Goal: Information Seeking & Learning: Learn about a topic

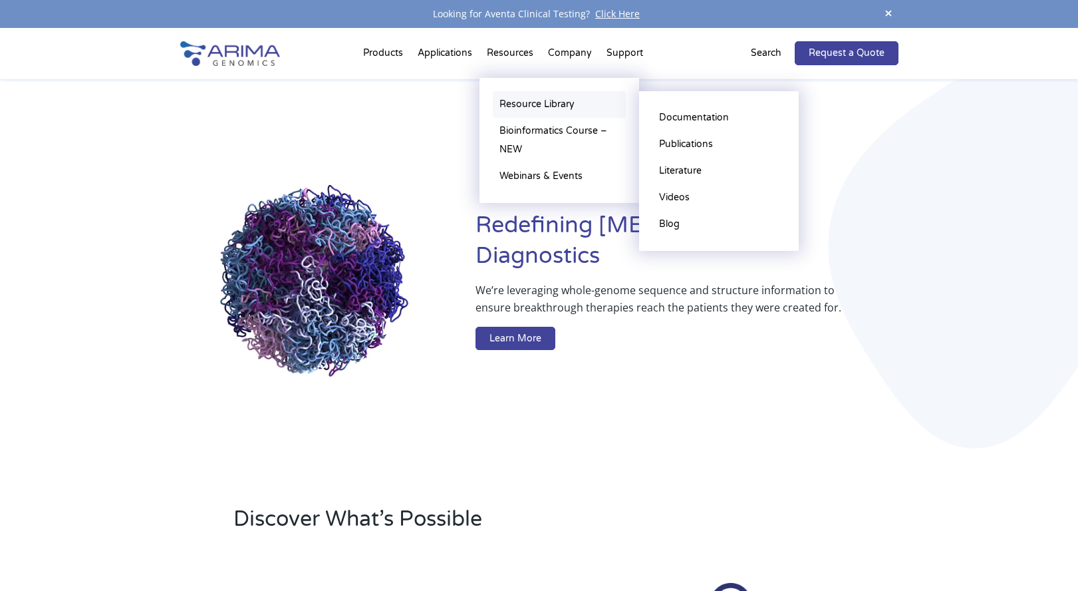
click at [520, 102] on link "Resource Library" at bounding box center [559, 104] width 133 height 27
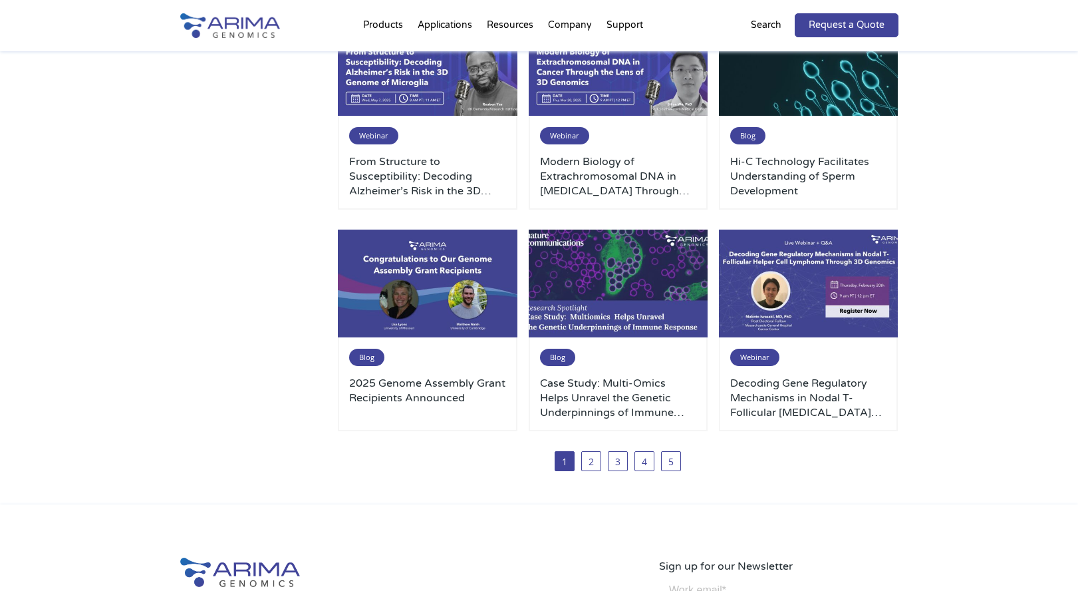
scroll to position [638, 0]
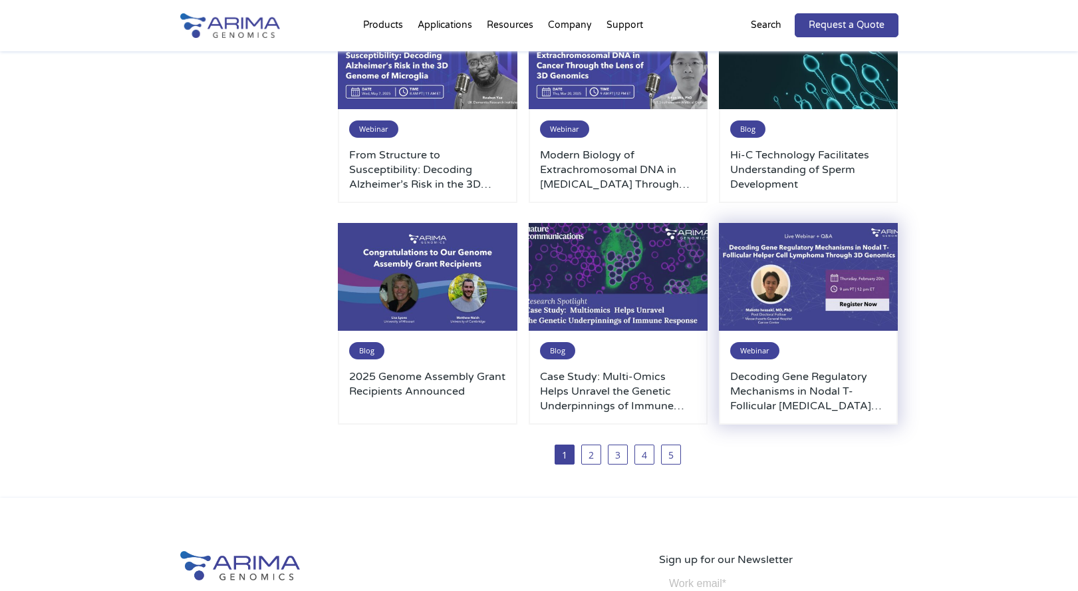
click at [807, 310] on img at bounding box center [809, 277] width 180 height 108
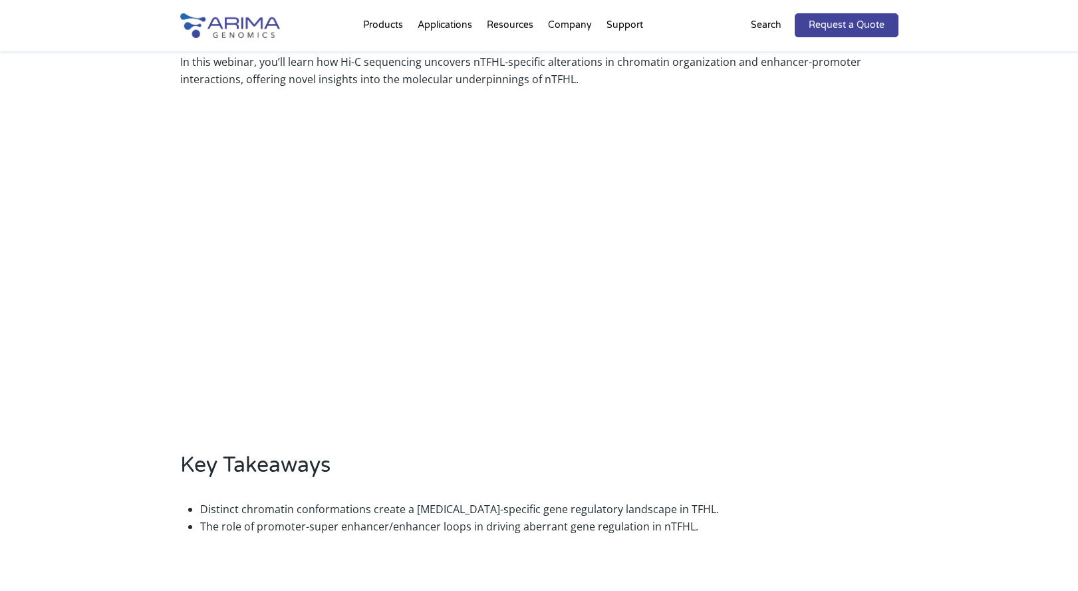
scroll to position [479, 0]
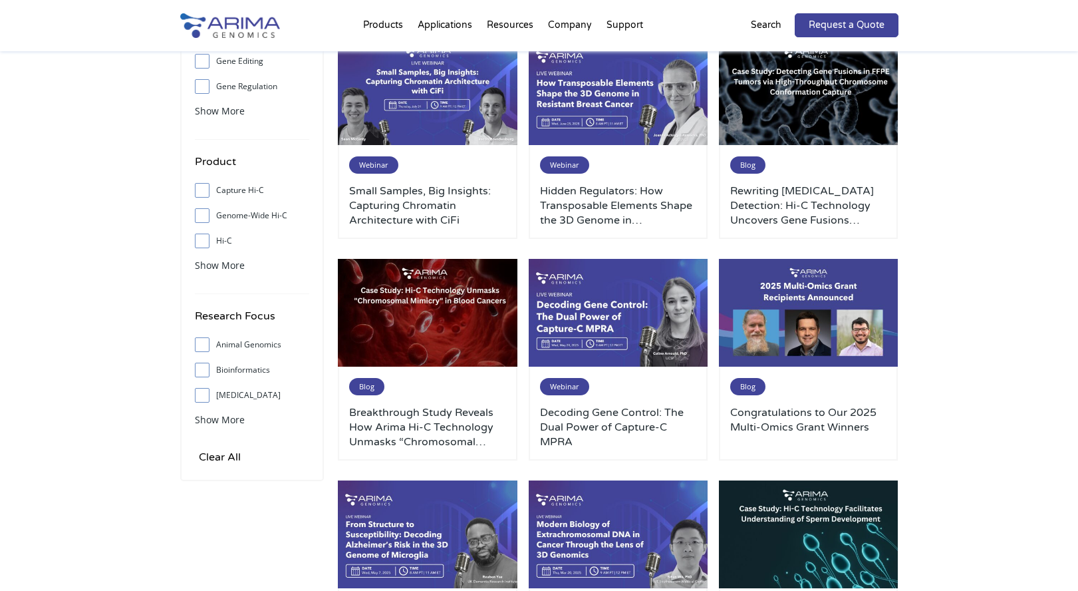
scroll to position [106, 0]
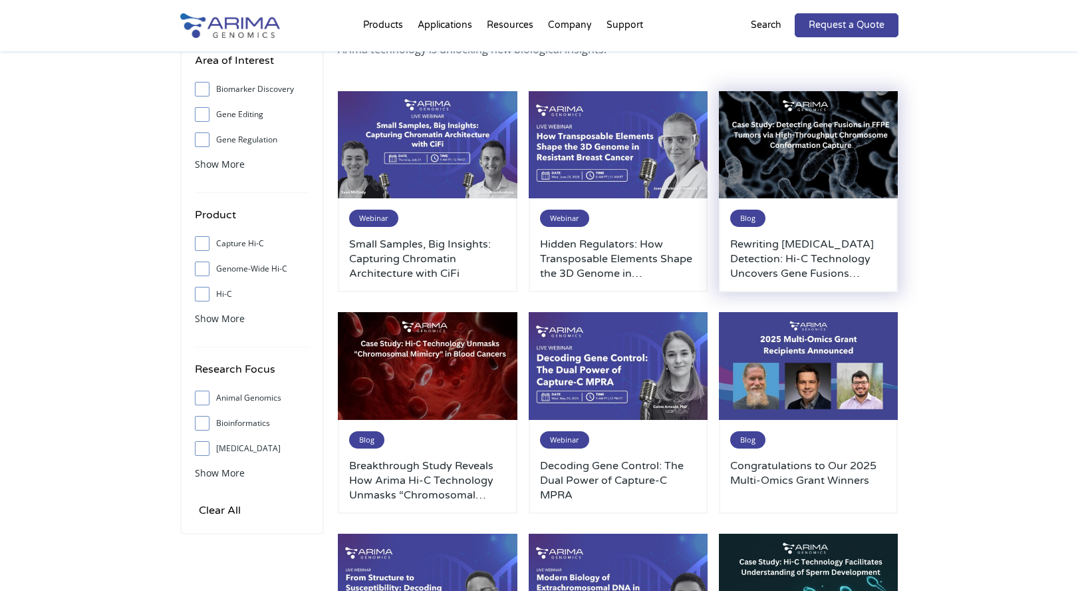
click at [813, 262] on h3 "Rewriting Cancer Detection: Hi-C Technology Uncovers Gene Fusions Missed by Sta…" at bounding box center [808, 259] width 157 height 44
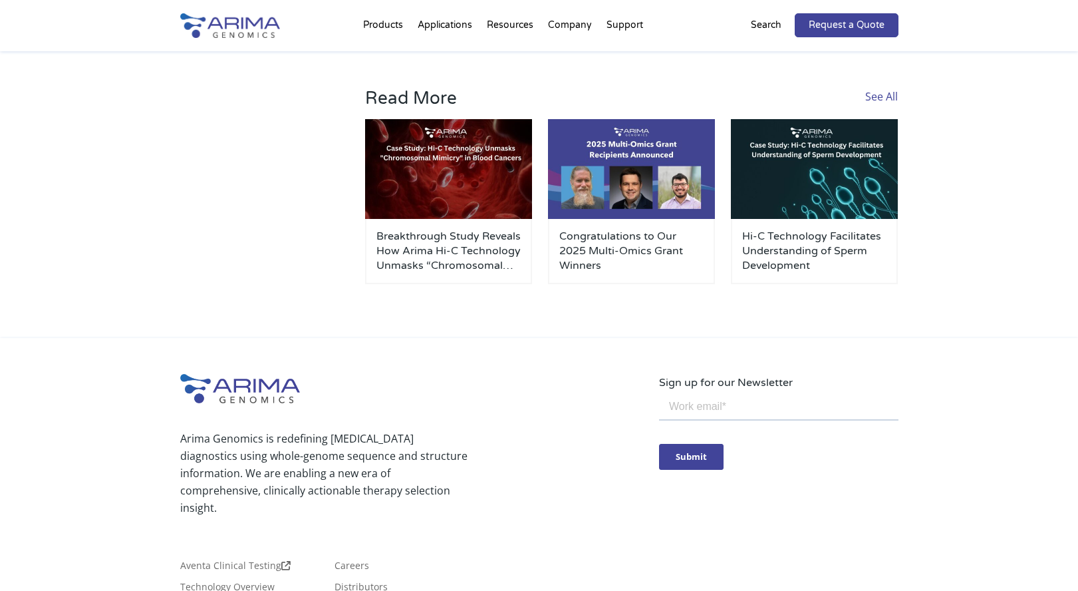
scroll to position [1171, 0]
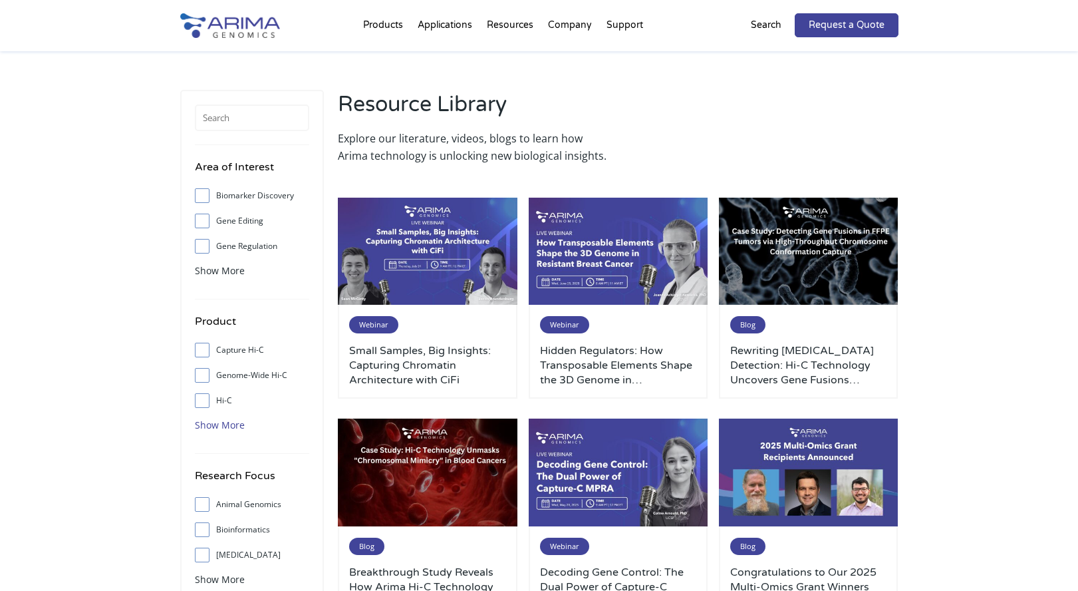
click at [228, 422] on span "Show More" at bounding box center [220, 424] width 50 height 13
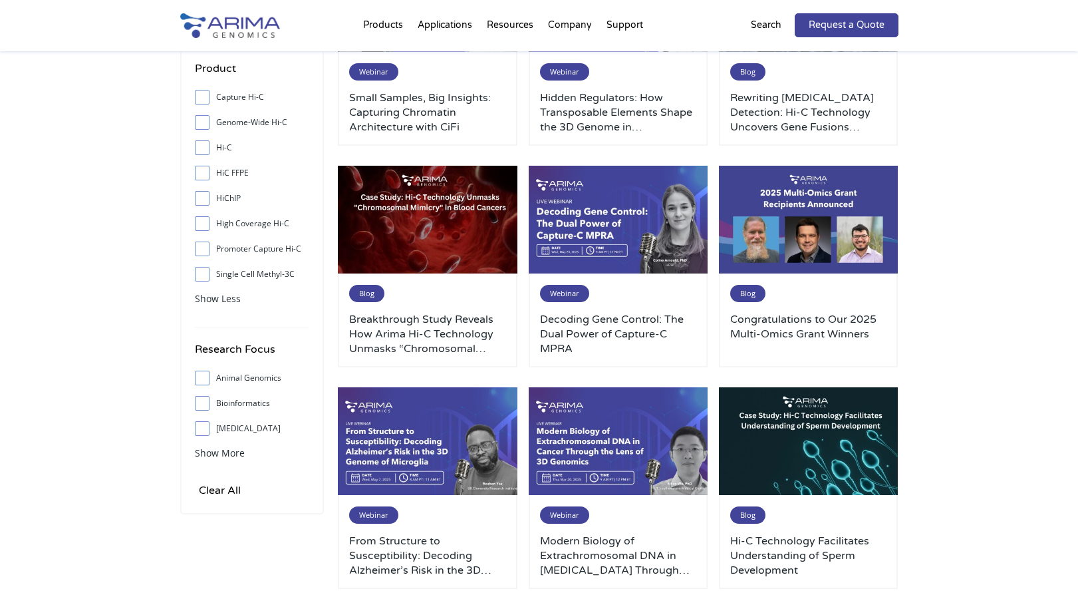
scroll to position [266, 0]
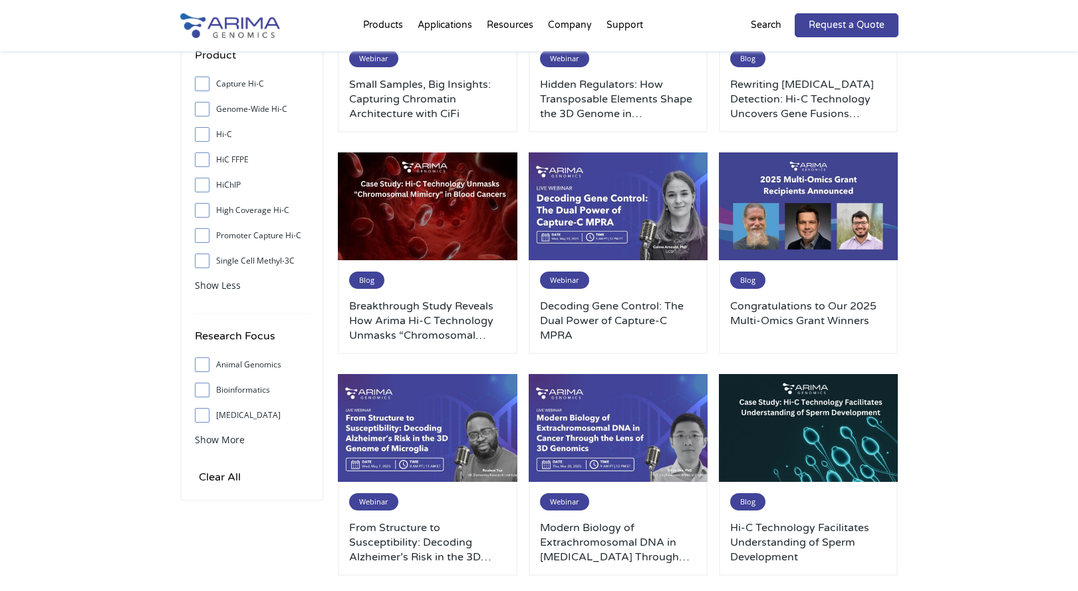
click at [202, 416] on input "Cancer" at bounding box center [202, 414] width 9 height 9
checkbox input "true"
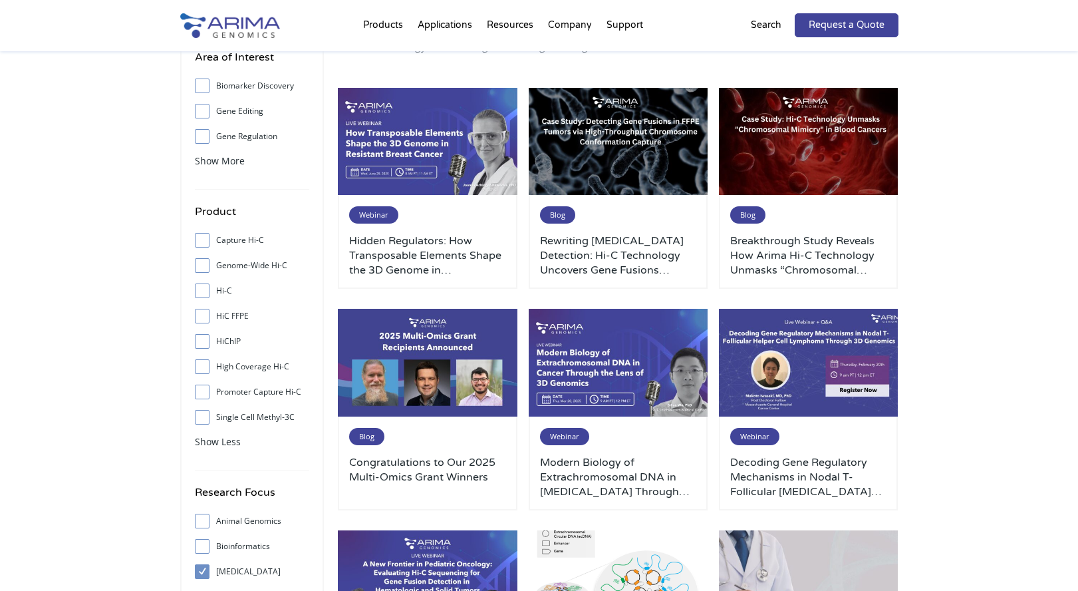
scroll to position [106, 0]
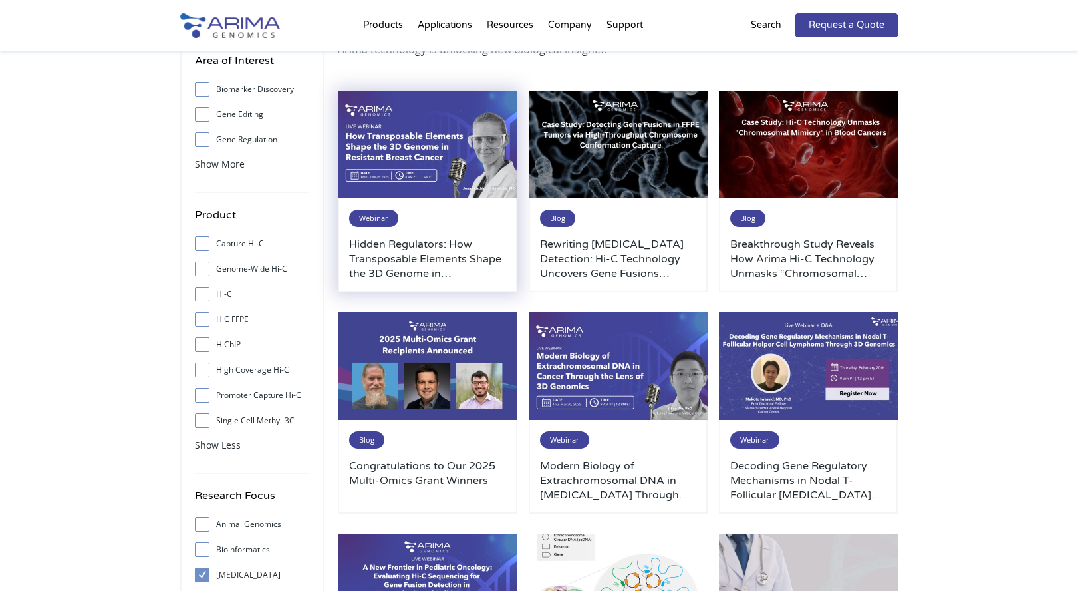
click at [489, 174] on img at bounding box center [428, 145] width 180 height 108
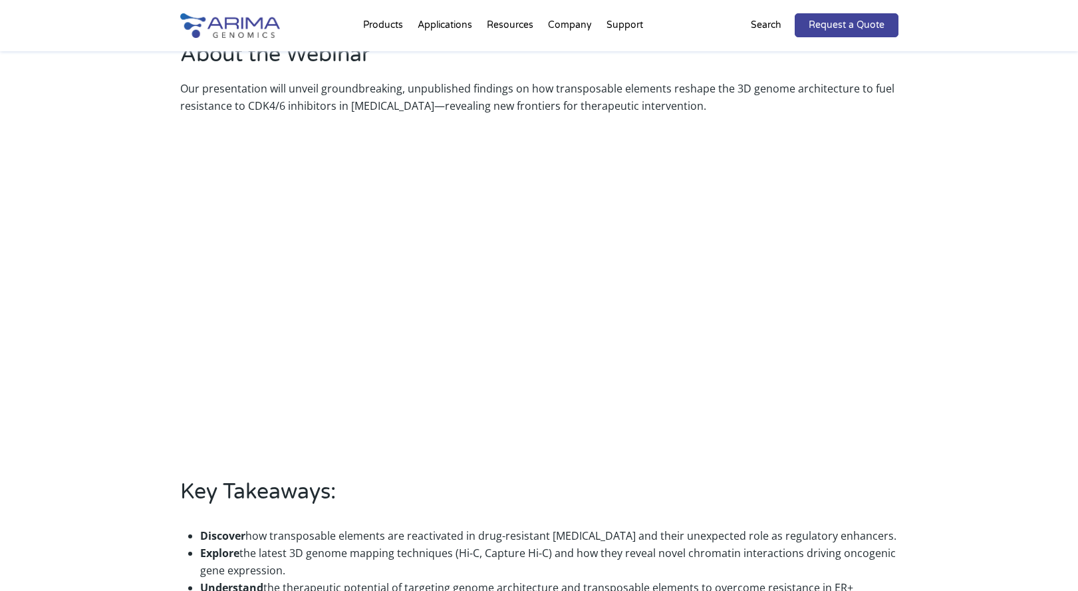
scroll to position [426, 0]
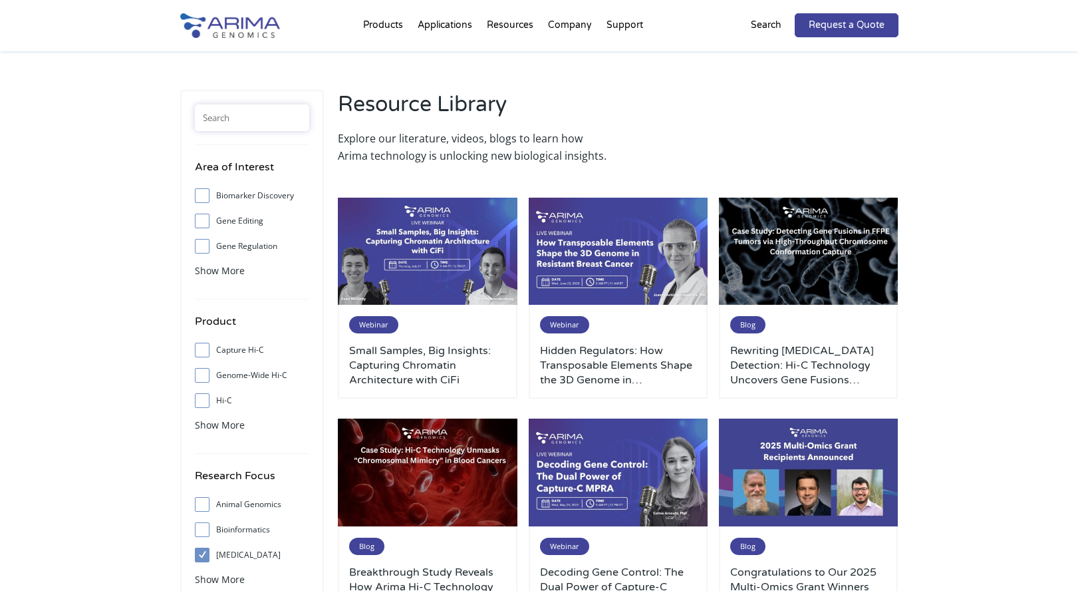
click at [252, 120] on input "text" at bounding box center [252, 117] width 114 height 27
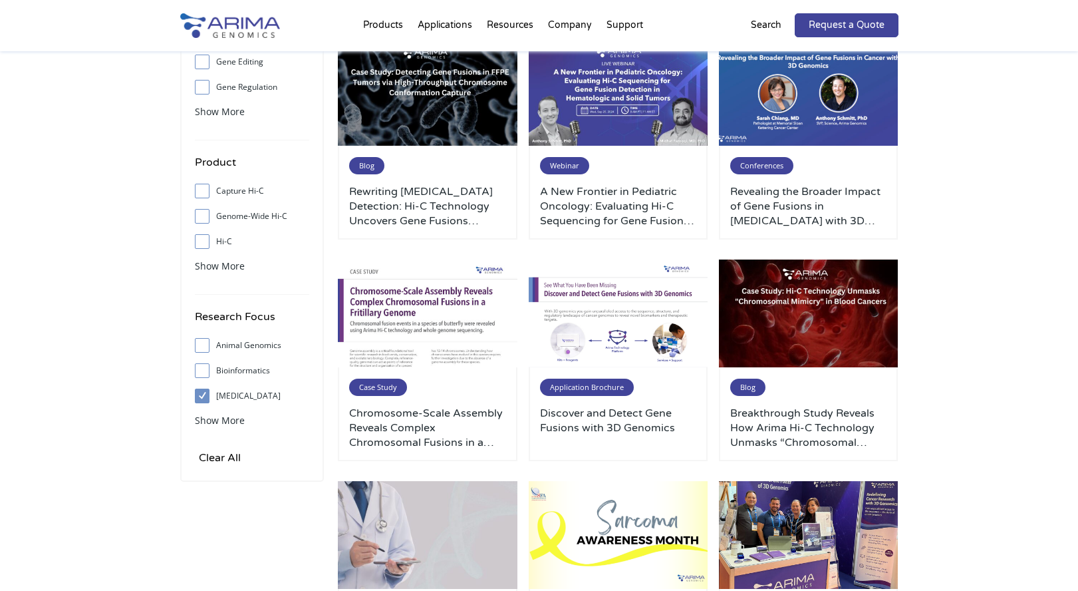
scroll to position [160, 0]
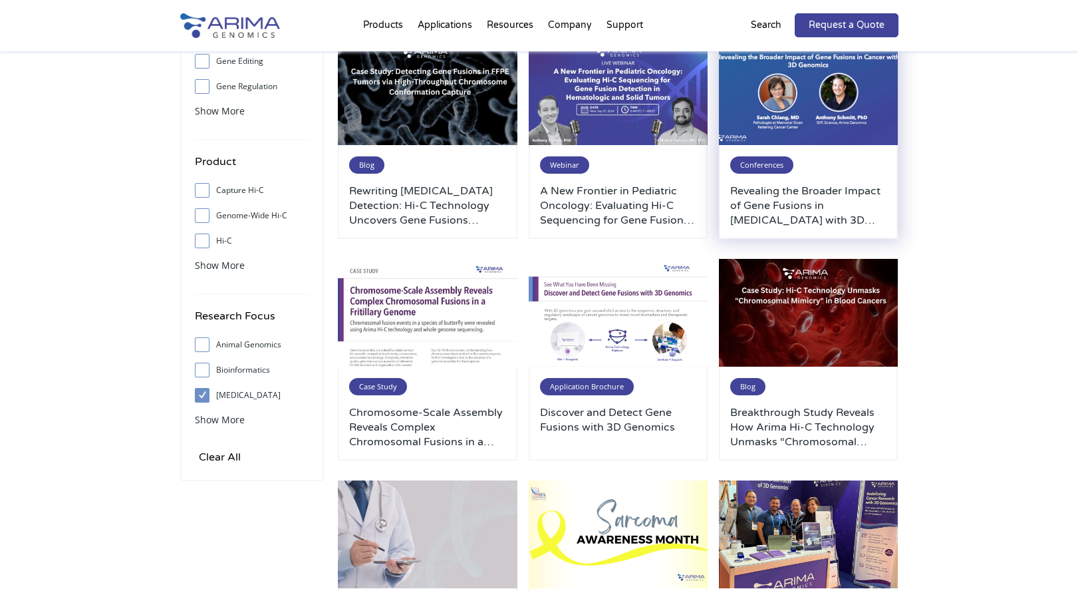
type input "fusion"
click at [823, 186] on h3 "Revealing the Broader Impact of Gene Fusions in [MEDICAL_DATA] with 3D Genomics" at bounding box center [808, 206] width 157 height 44
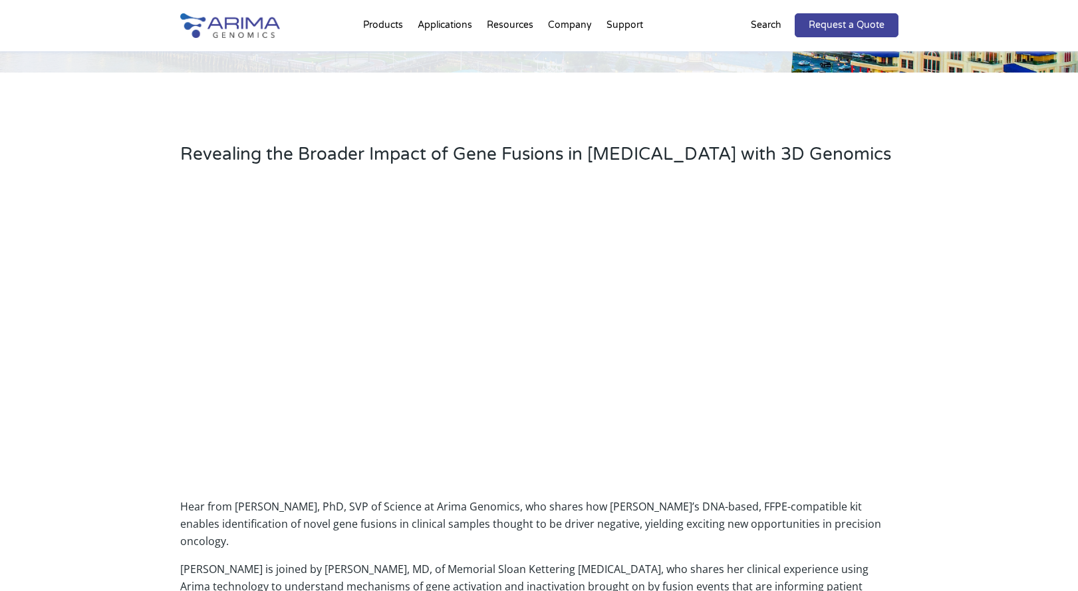
scroll to position [213, 0]
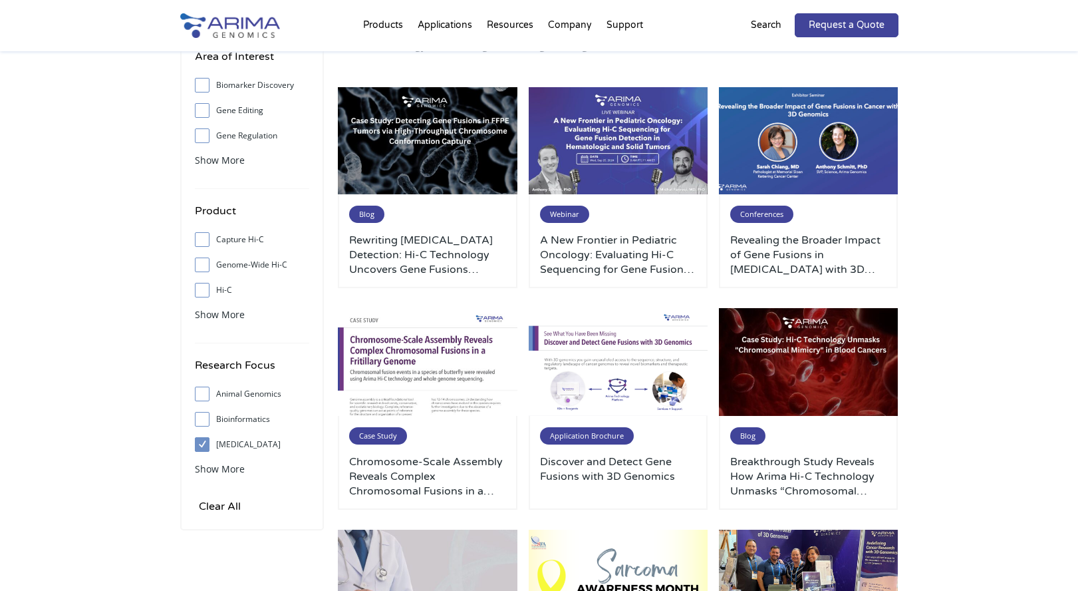
scroll to position [160, 0]
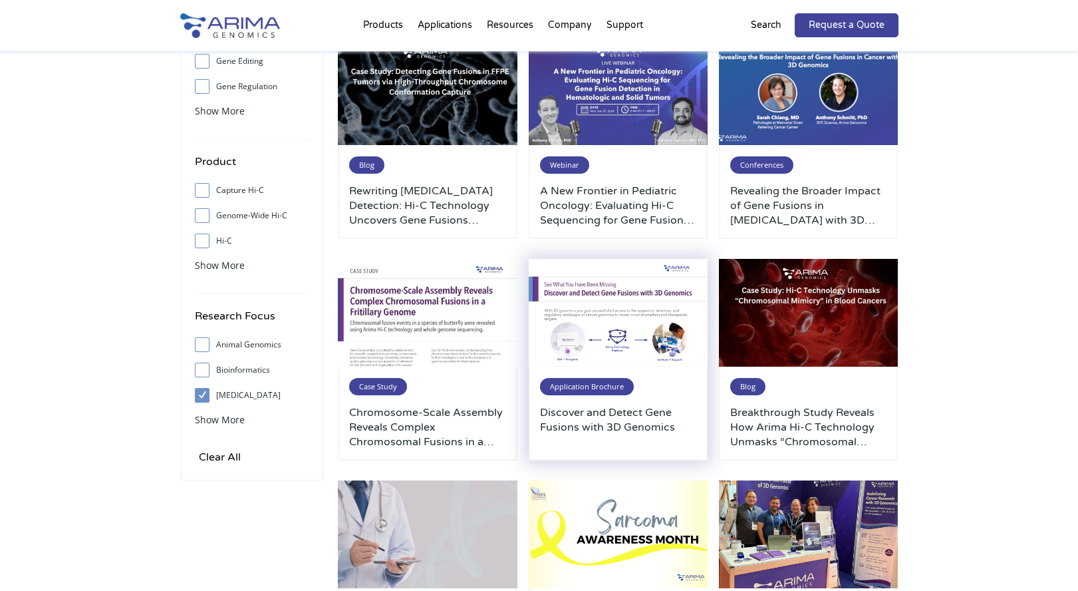
click at [591, 410] on h3 "Discover and Detect Gene Fusions with 3D Genomics" at bounding box center [618, 427] width 157 height 44
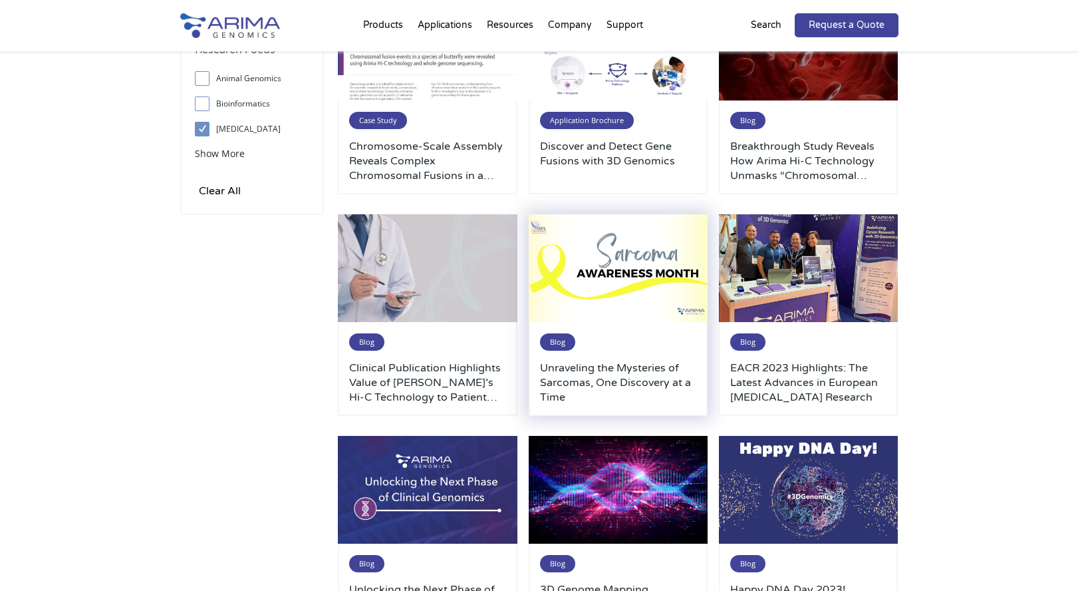
scroll to position [479, 0]
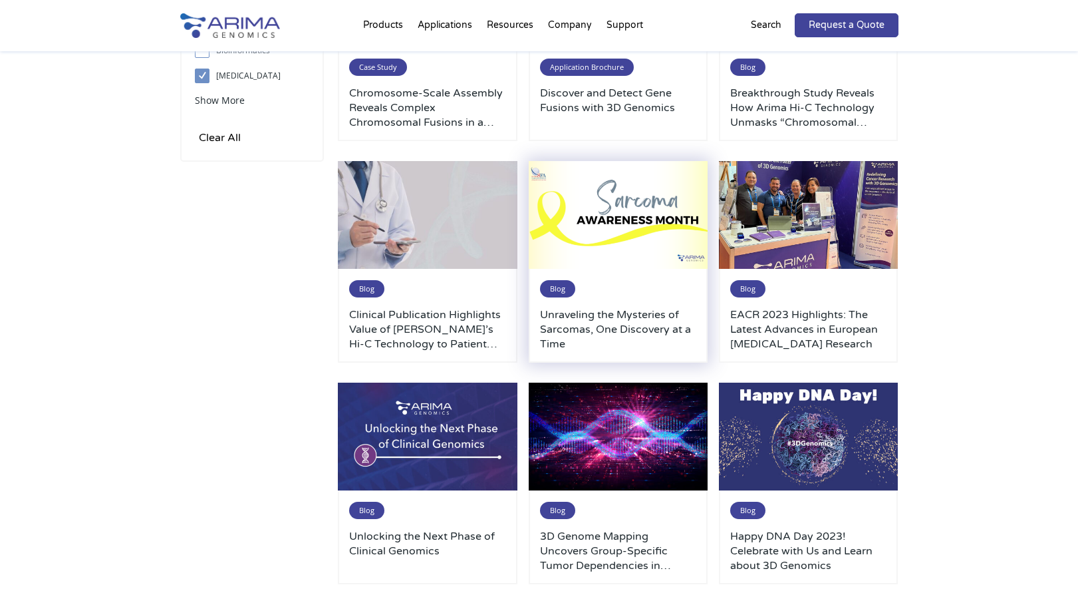
click at [601, 323] on h3 "Unraveling the Mysteries of Sarcomas, One Discovery at a Time" at bounding box center [618, 329] width 157 height 44
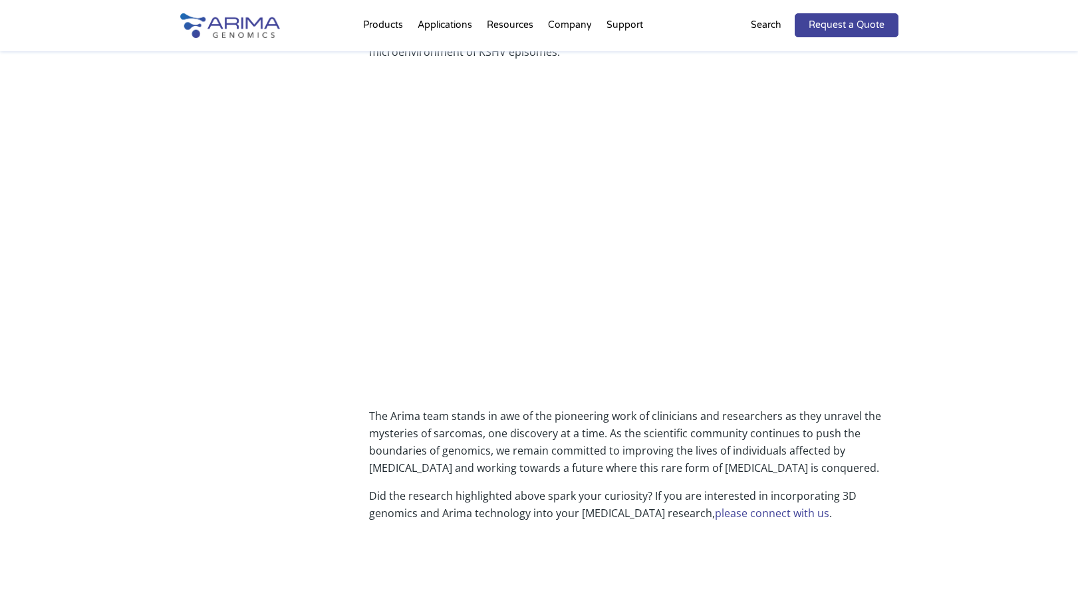
scroll to position [1809, 0]
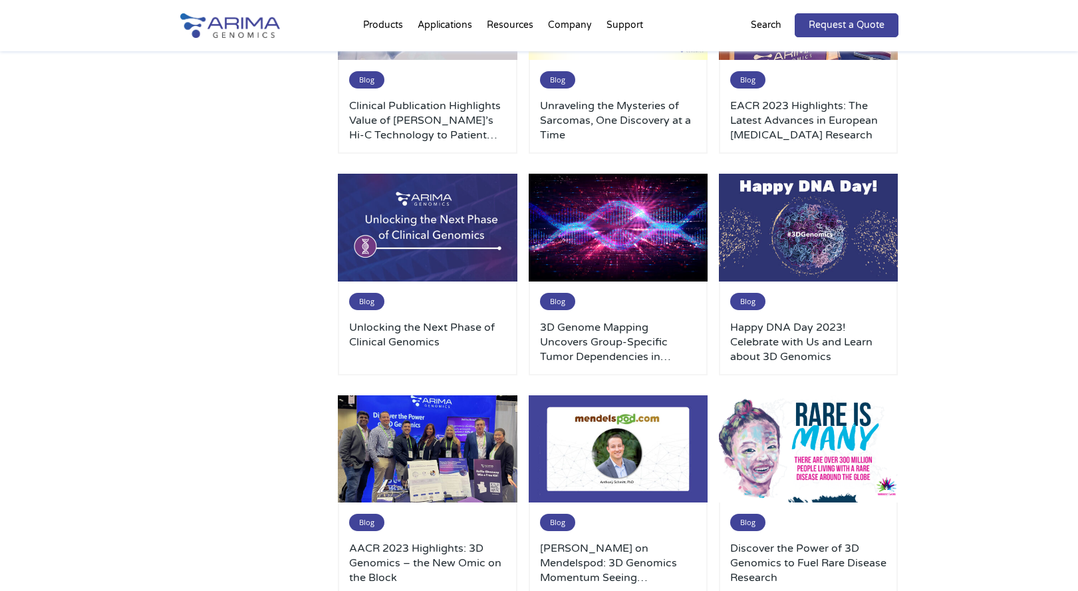
scroll to position [690, 0]
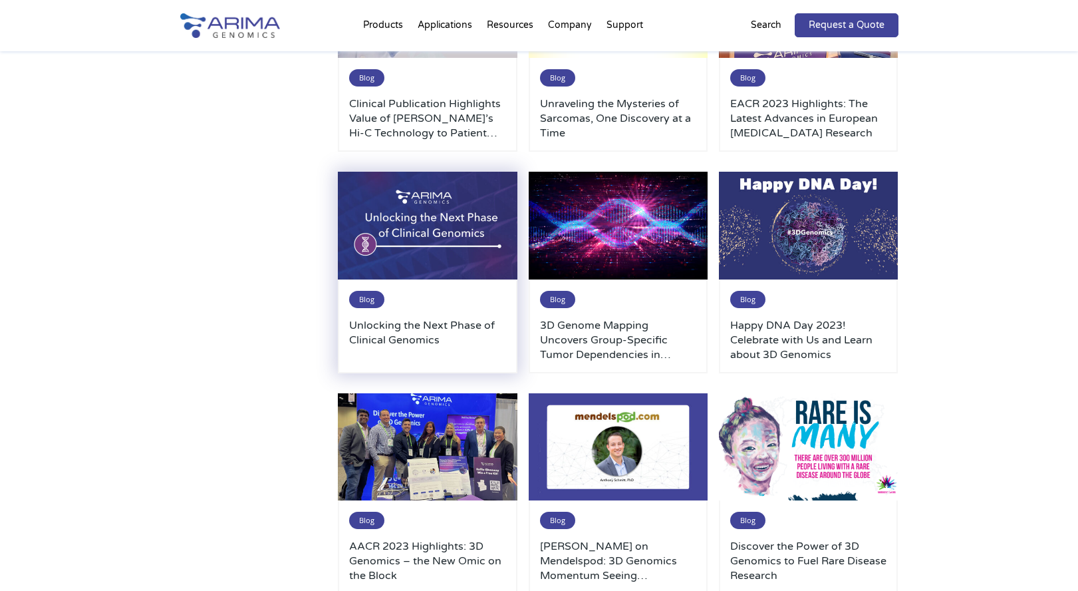
click at [421, 337] on h3 "Unlocking the Next Phase of Clinical Genomics" at bounding box center [427, 340] width 157 height 44
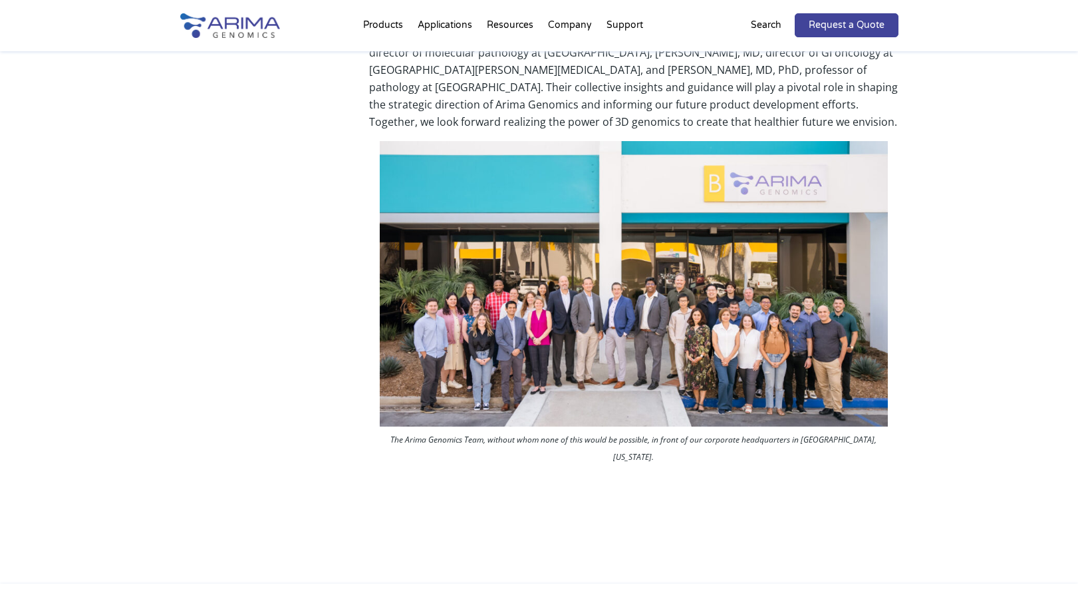
scroll to position [798, 0]
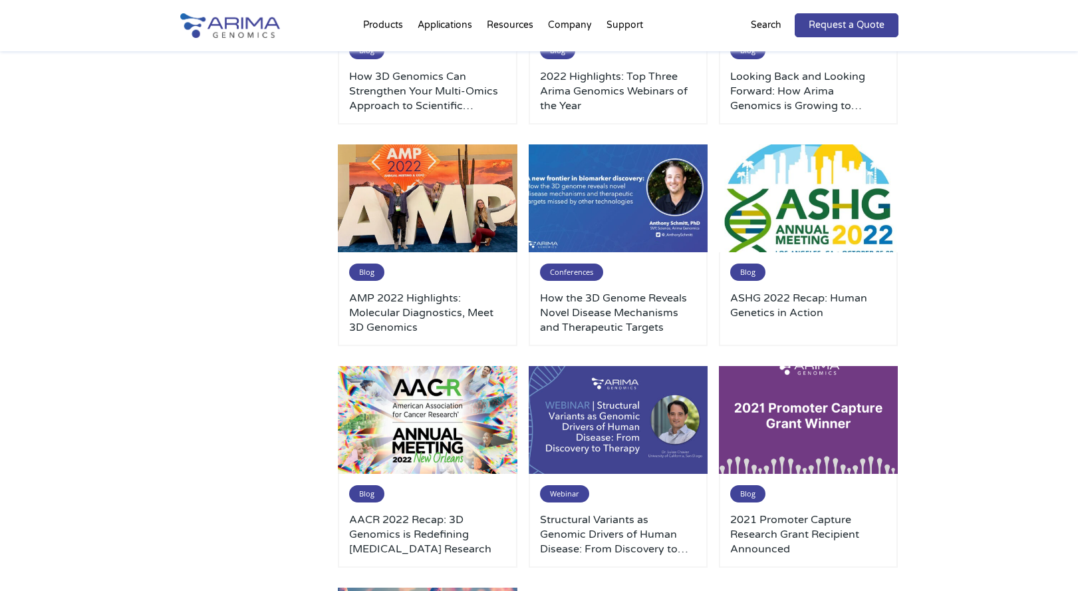
scroll to position [1381, 0]
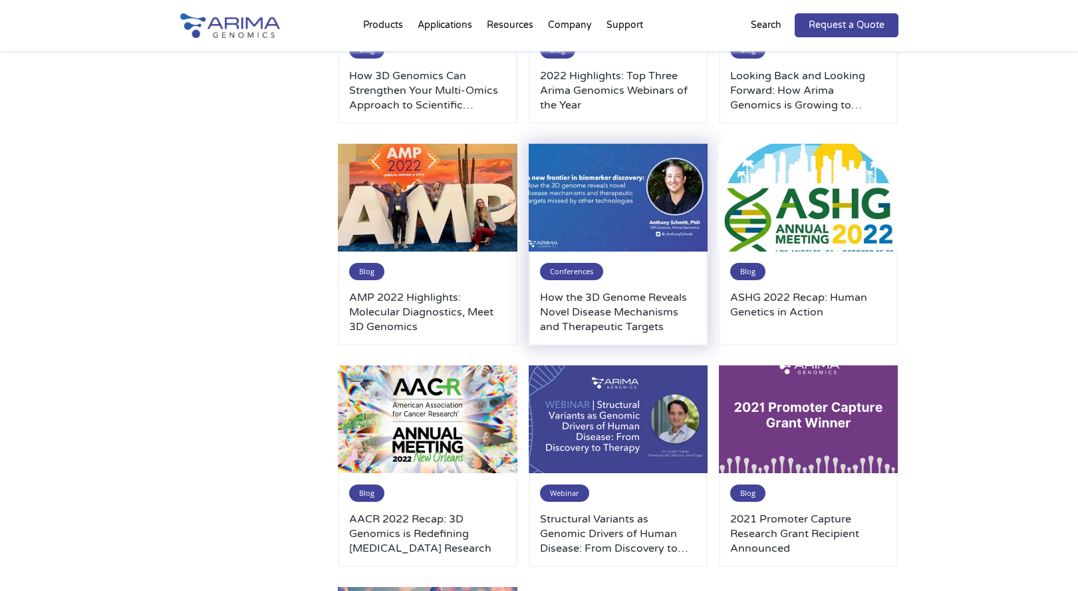
click at [591, 328] on h3 "How the 3D Genome Reveals Novel Disease Mechanisms and Therapeutic Targets" at bounding box center [618, 312] width 157 height 44
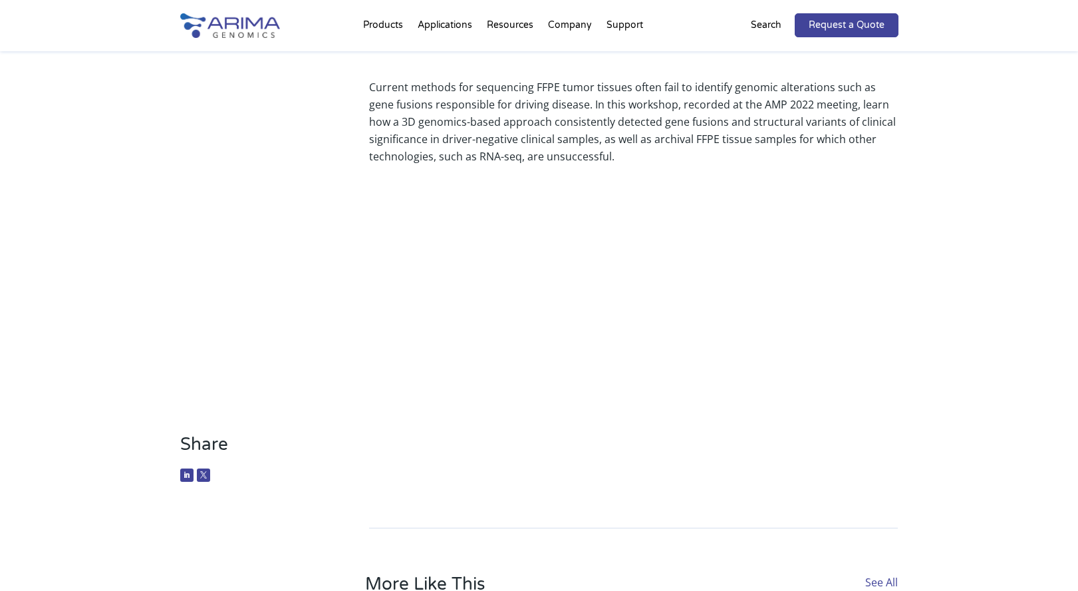
scroll to position [160, 0]
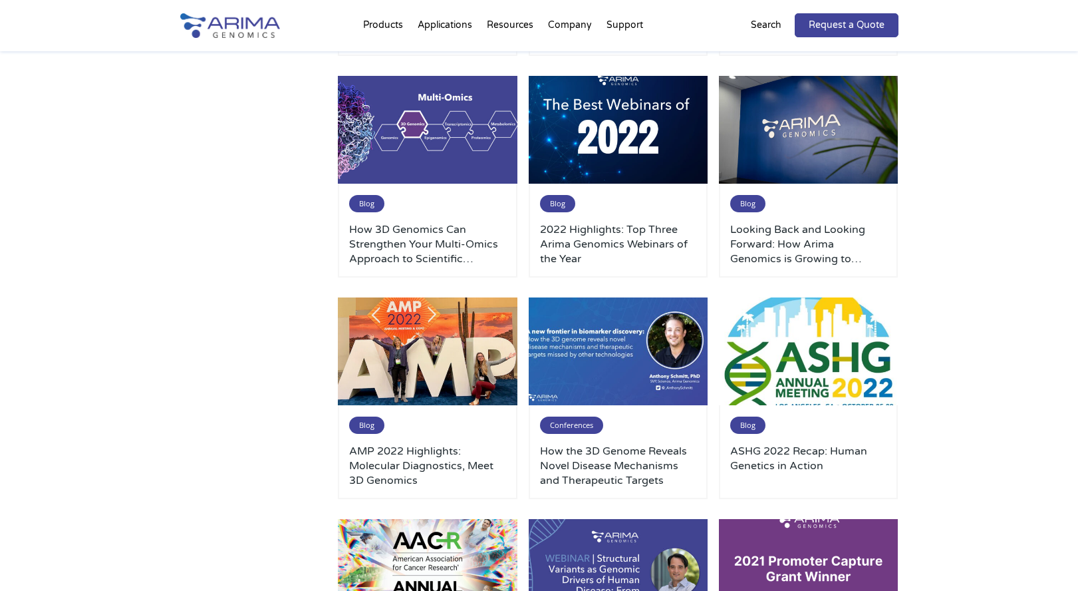
scroll to position [1222, 0]
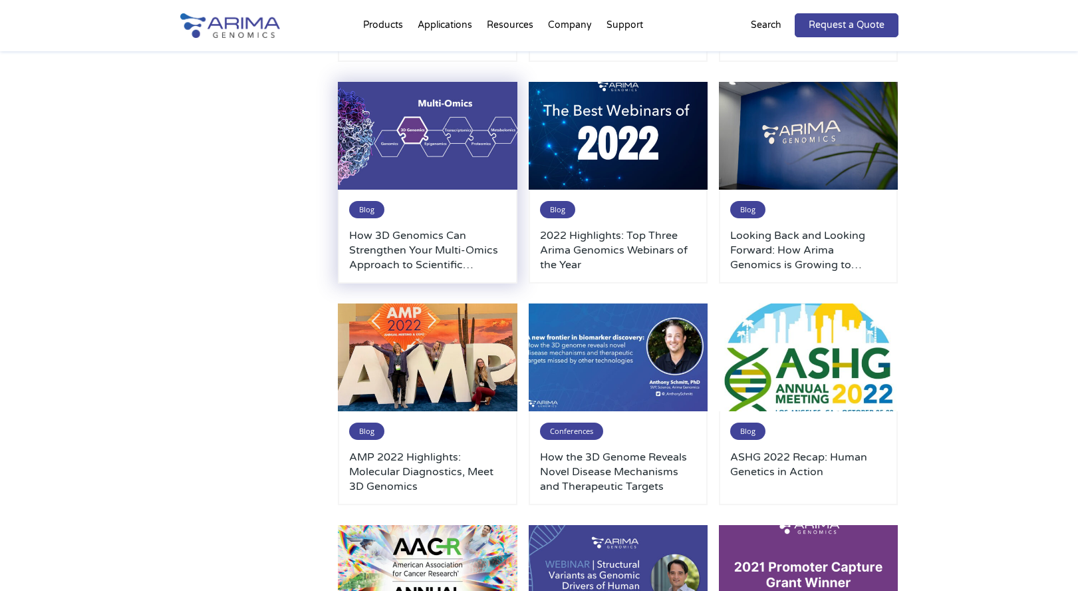
click at [399, 241] on h3 "How 3D Genomics Can Strengthen Your Multi-Omics Approach to Scientific Research" at bounding box center [427, 250] width 157 height 44
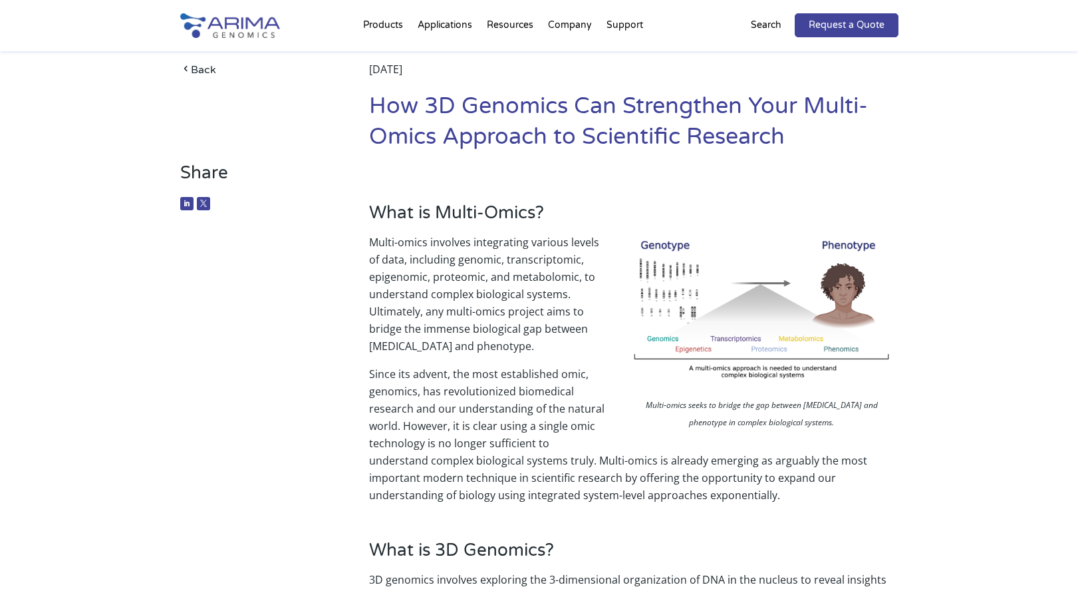
scroll to position [53, 0]
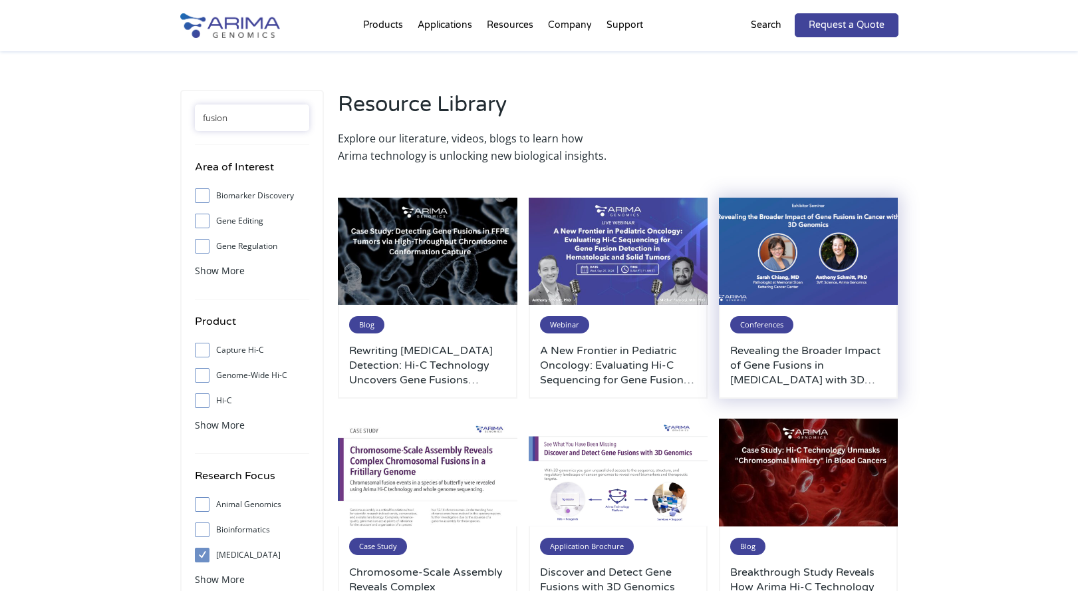
click at [875, 262] on img at bounding box center [809, 252] width 180 height 108
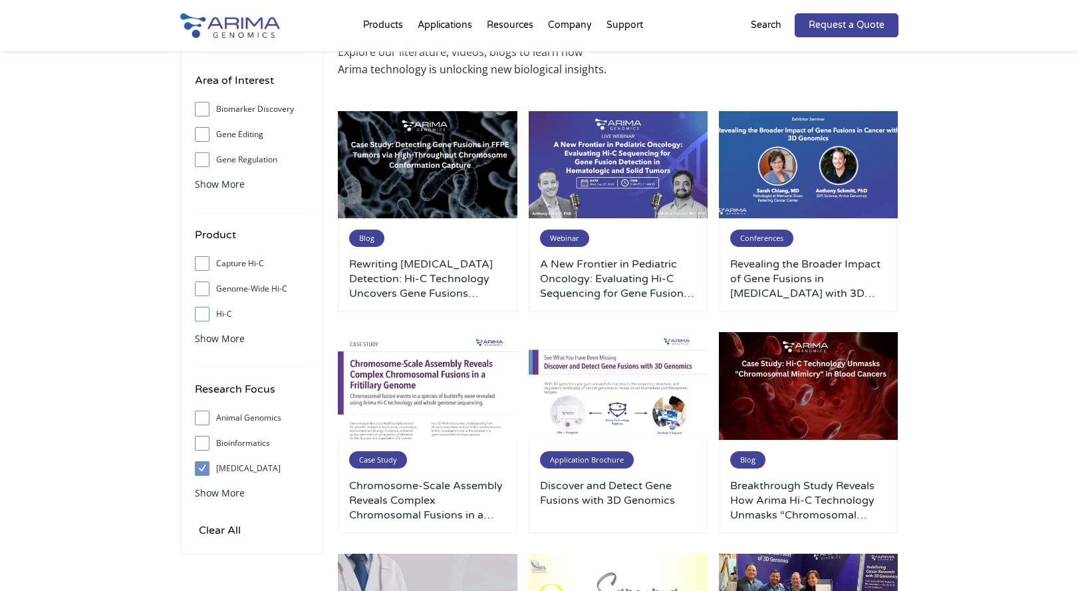
scroll to position [86, 0]
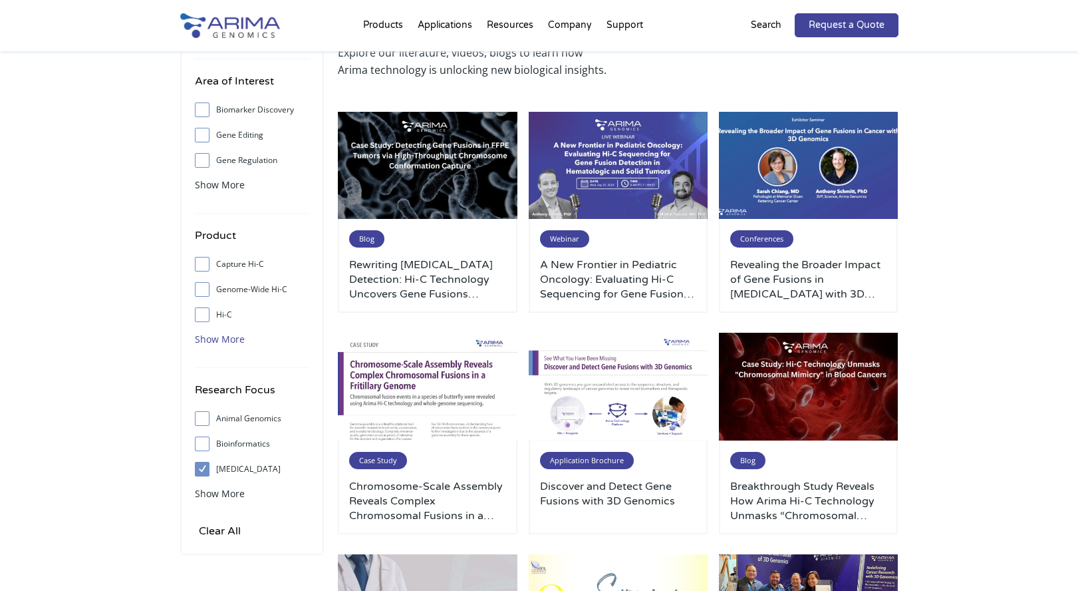
click at [230, 342] on span "Show More" at bounding box center [220, 339] width 50 height 13
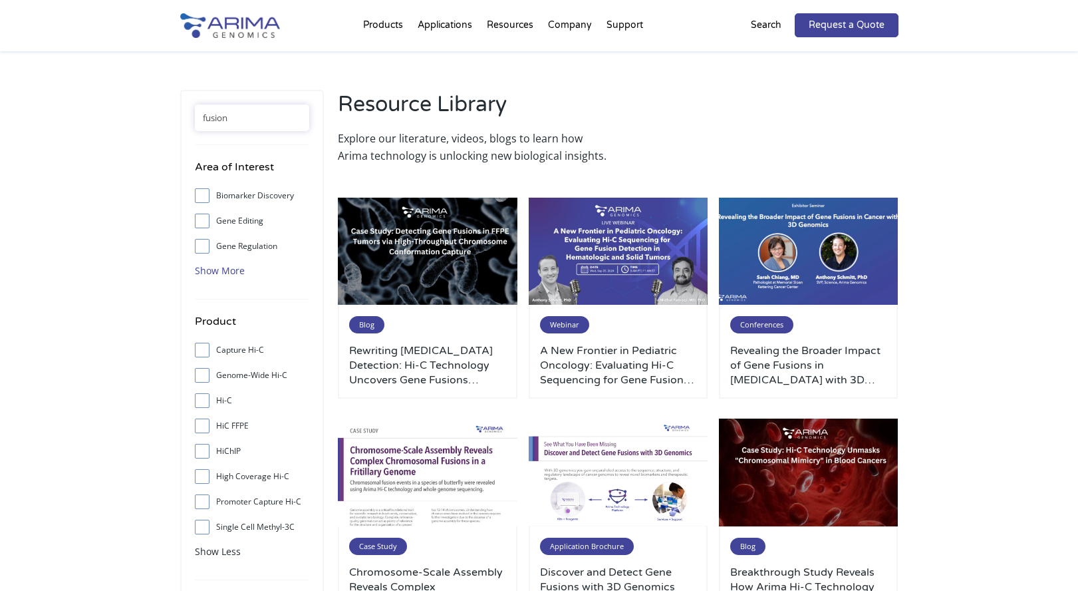
click at [209, 269] on span "Show More" at bounding box center [220, 270] width 50 height 13
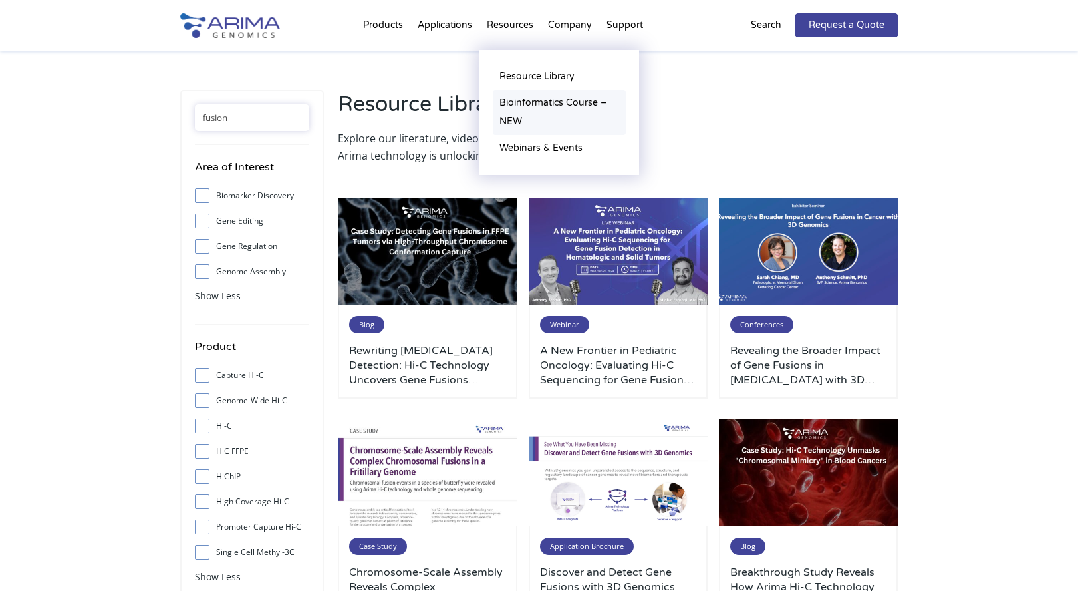
click at [518, 107] on link "Bioinformatics Course – NEW" at bounding box center [559, 112] width 133 height 45
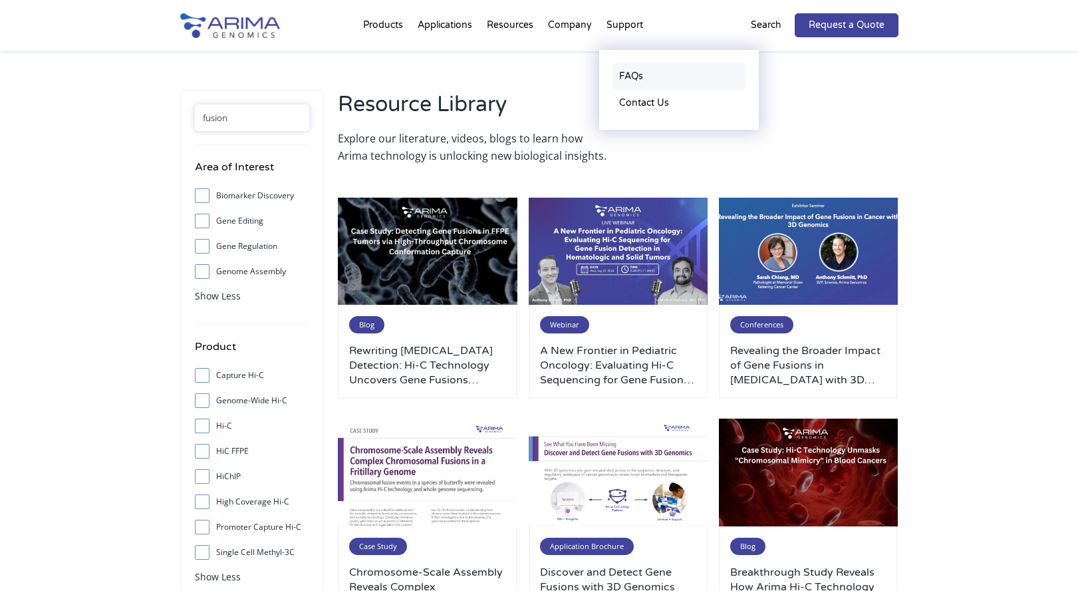
click at [625, 75] on link "FAQs" at bounding box center [679, 76] width 133 height 27
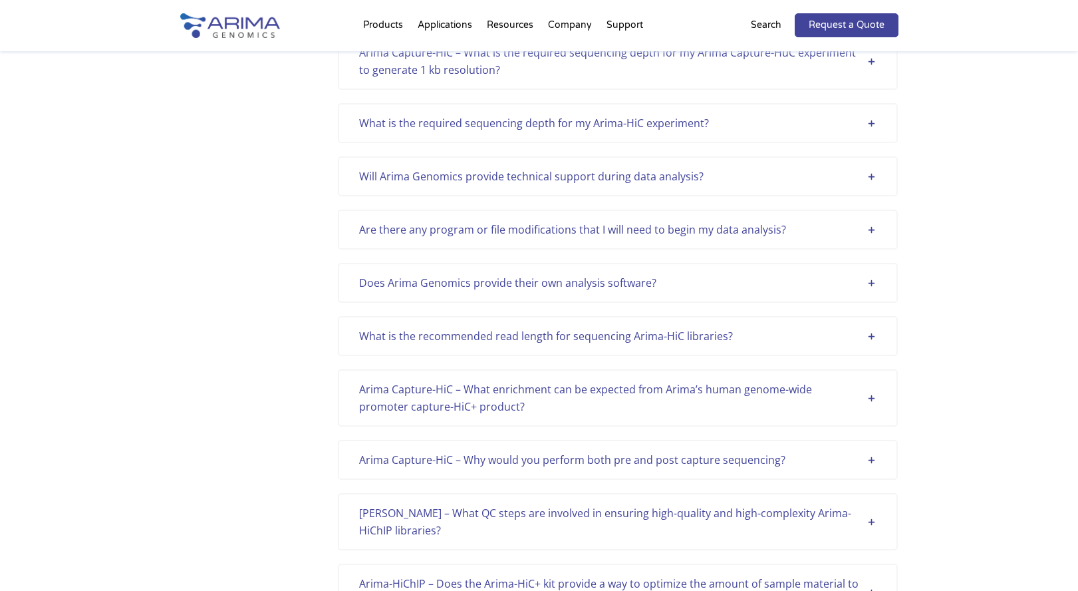
scroll to position [638, 0]
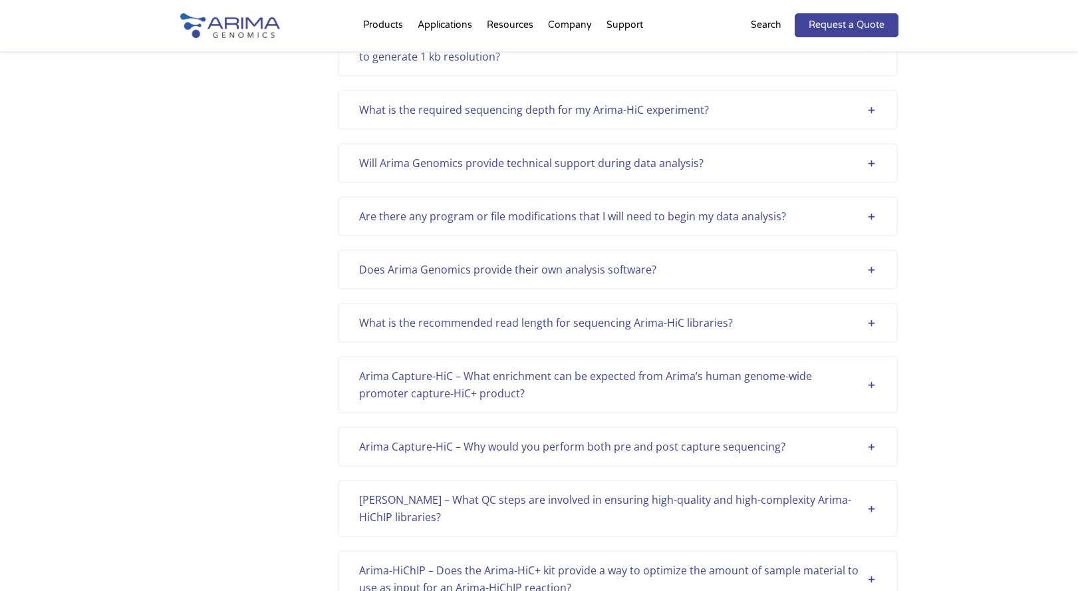
click at [876, 161] on div "Will Arima Genomics provide technical support during data analysis?" at bounding box center [617, 162] width 517 height 17
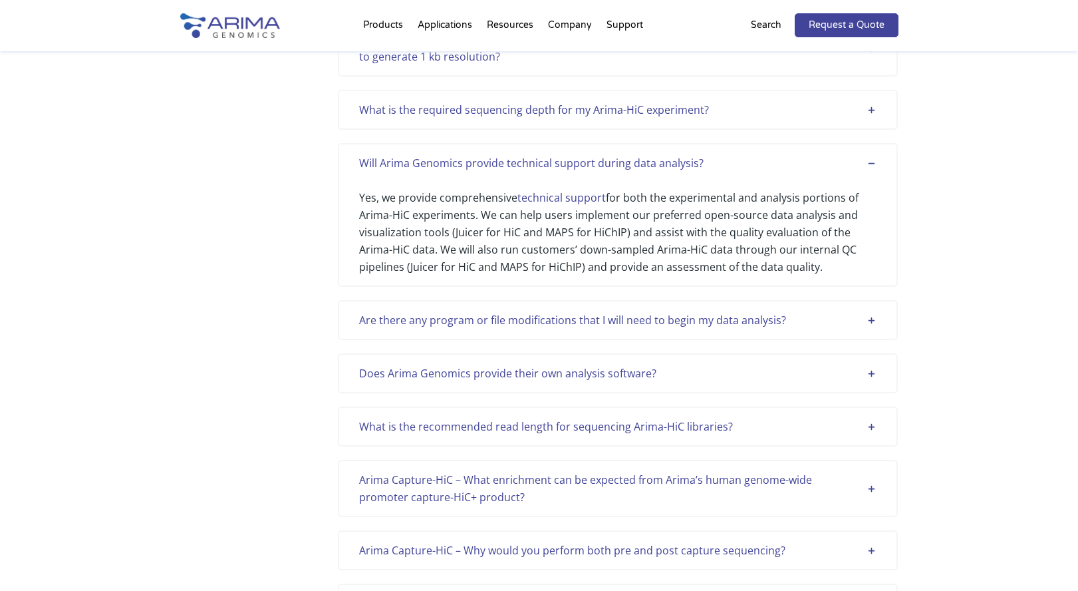
click at [876, 161] on div "Will Arima Genomics provide technical support during data analysis?" at bounding box center [617, 162] width 517 height 17
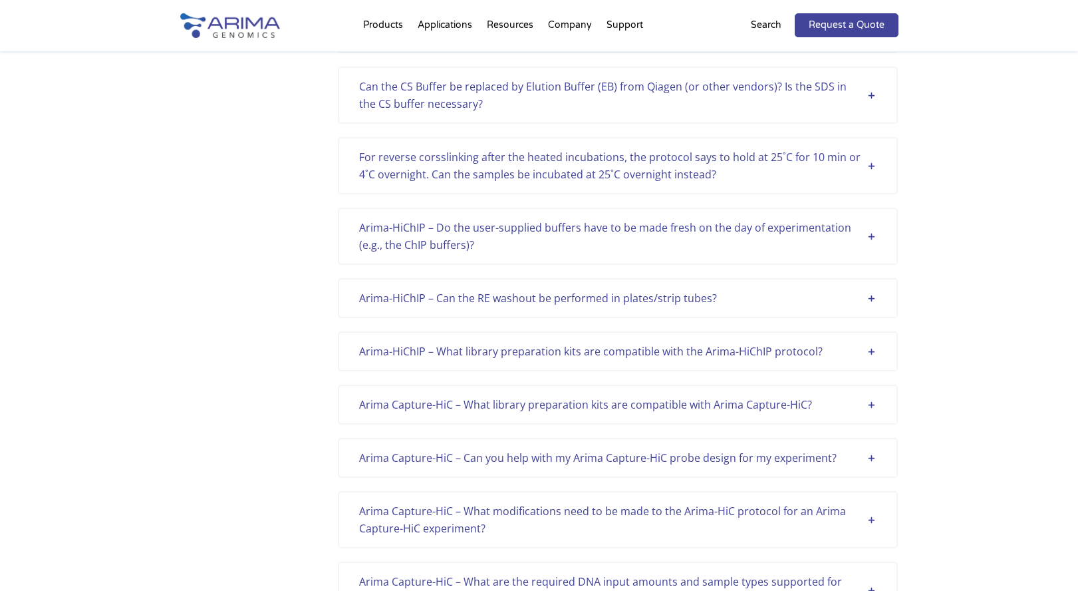
scroll to position [2235, 0]
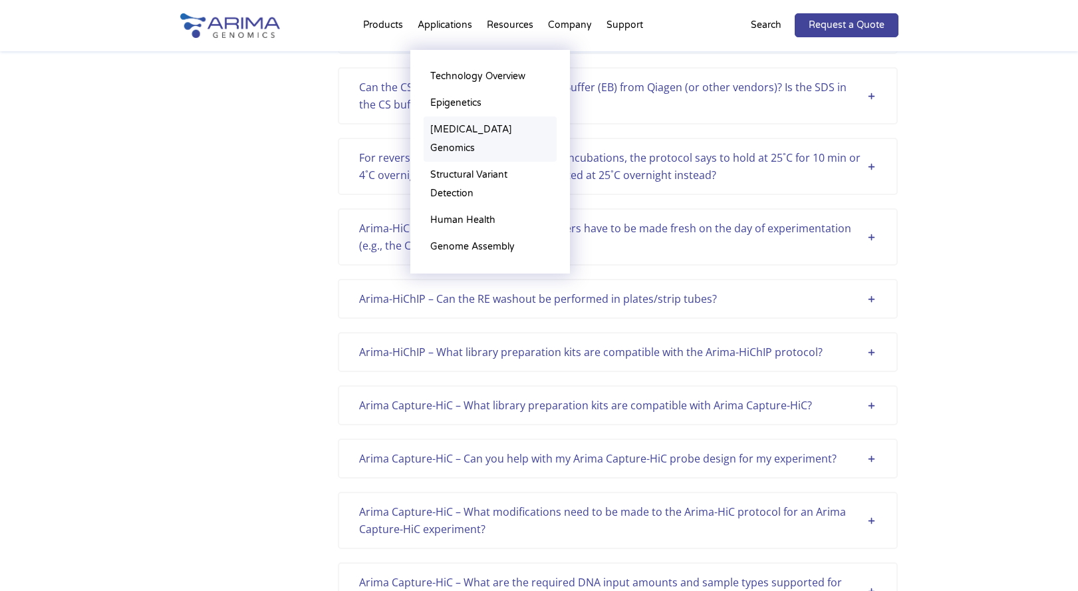
click at [458, 129] on link "[MEDICAL_DATA] Genomics" at bounding box center [490, 138] width 133 height 45
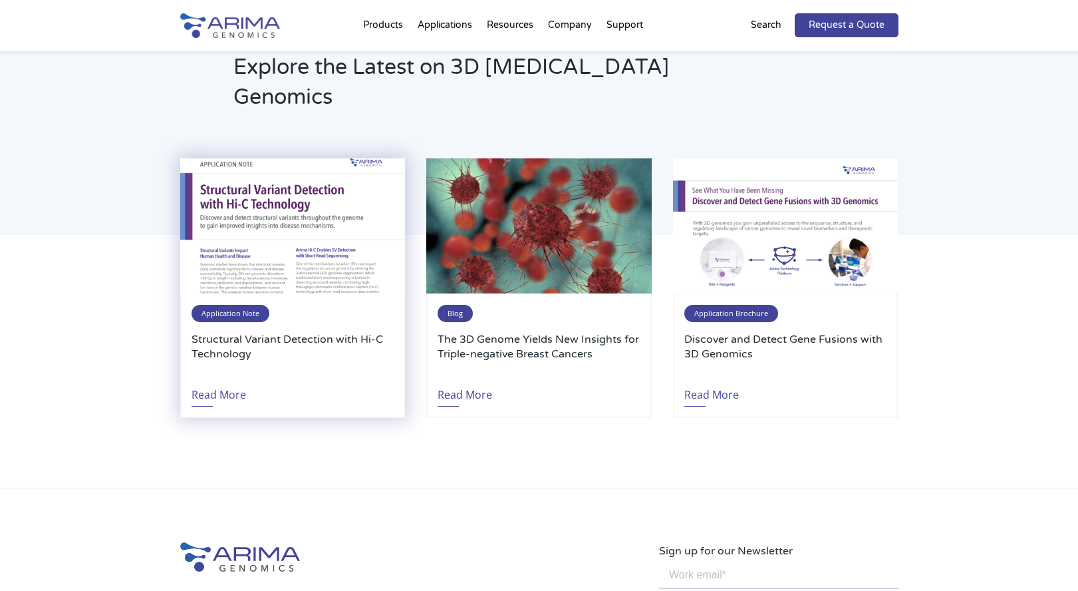
scroll to position [4149, 0]
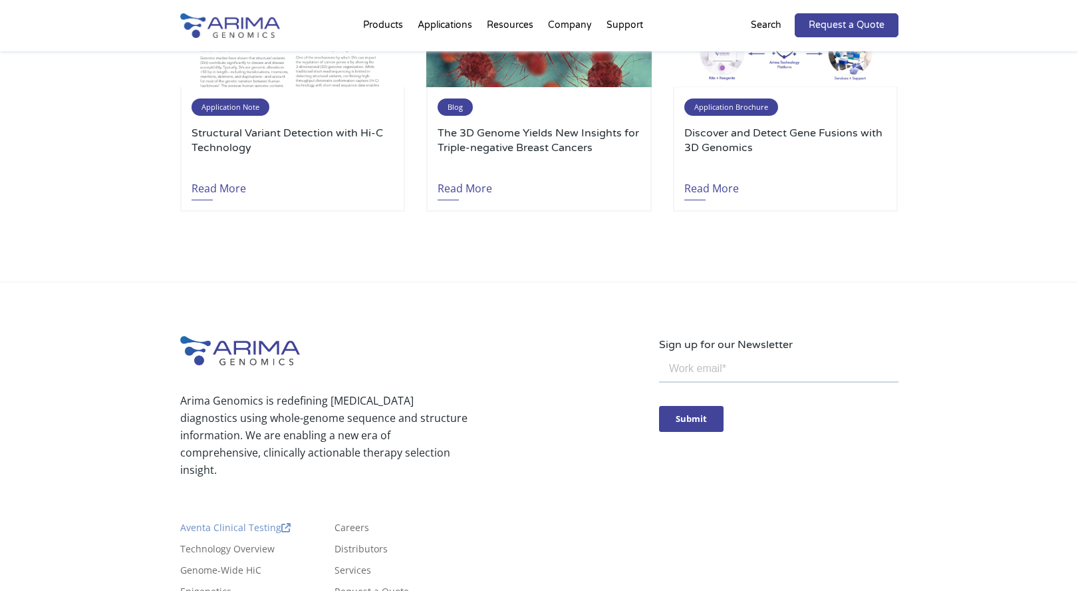
click at [217, 523] on link "Aventa Clinical Testing" at bounding box center [235, 530] width 110 height 15
